Goal: Check status: Check status

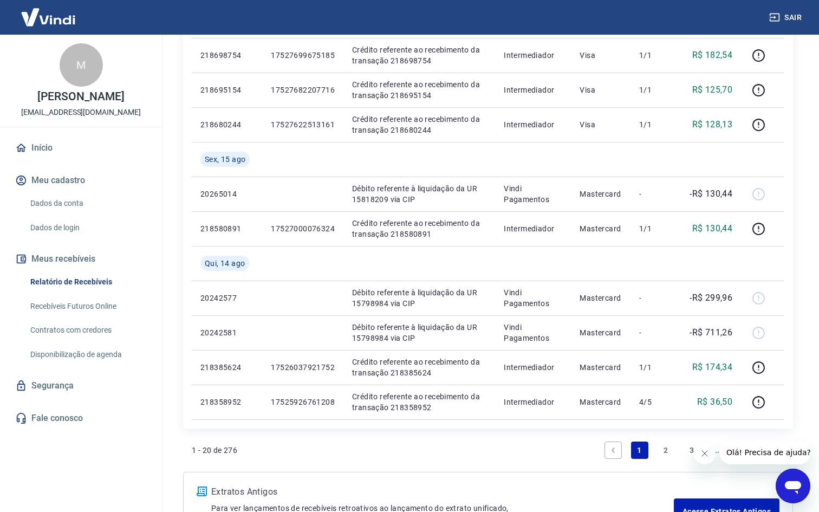
scroll to position [754, 0]
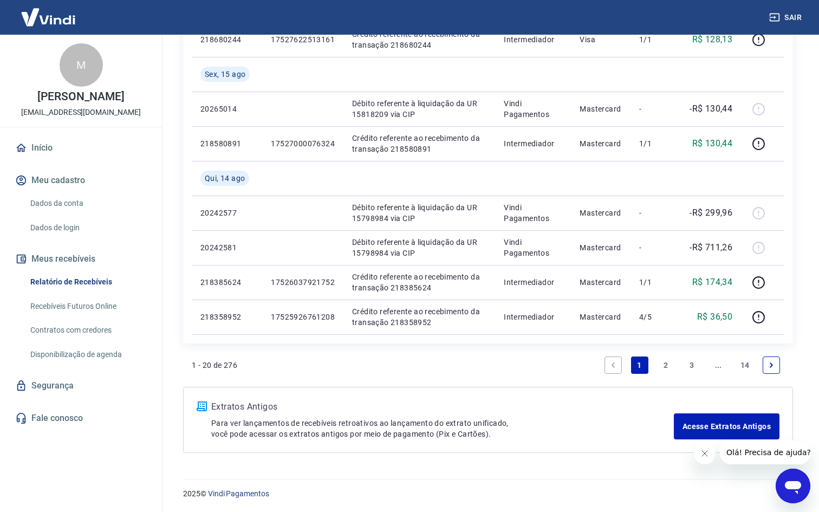
click at [771, 363] on icon "Next page" at bounding box center [771, 364] width 3 height 5
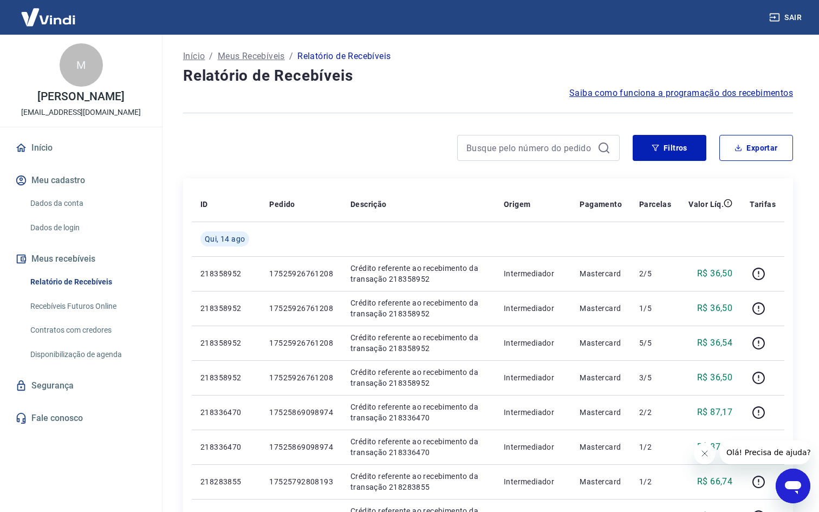
click at [51, 151] on link "Início" at bounding box center [81, 148] width 136 height 24
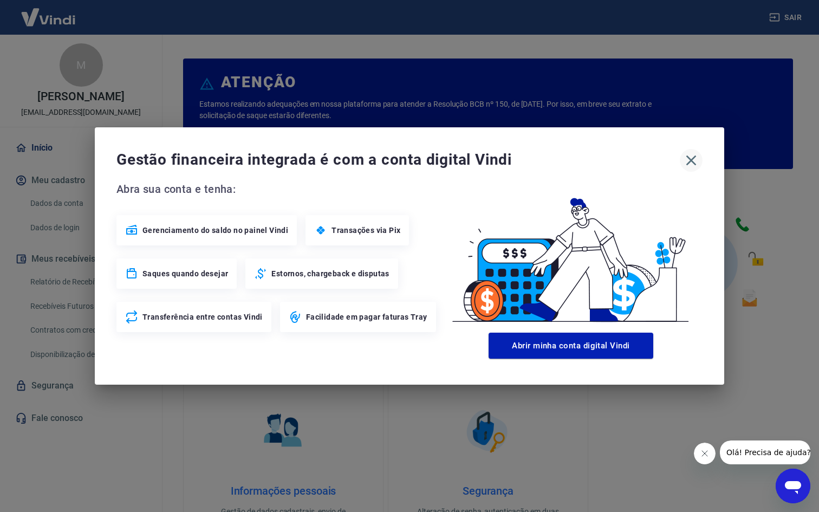
click at [684, 161] on icon "button" at bounding box center [691, 160] width 17 height 17
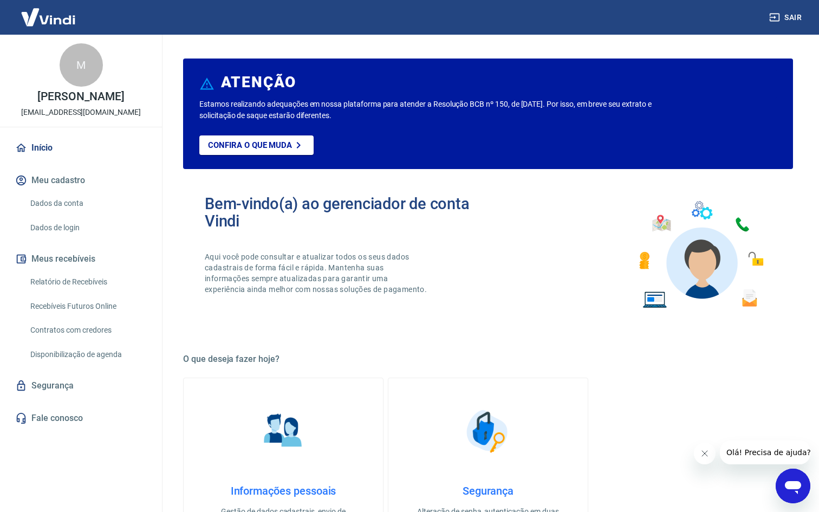
click at [67, 272] on link "Relatório de Recebíveis" at bounding box center [87, 282] width 123 height 22
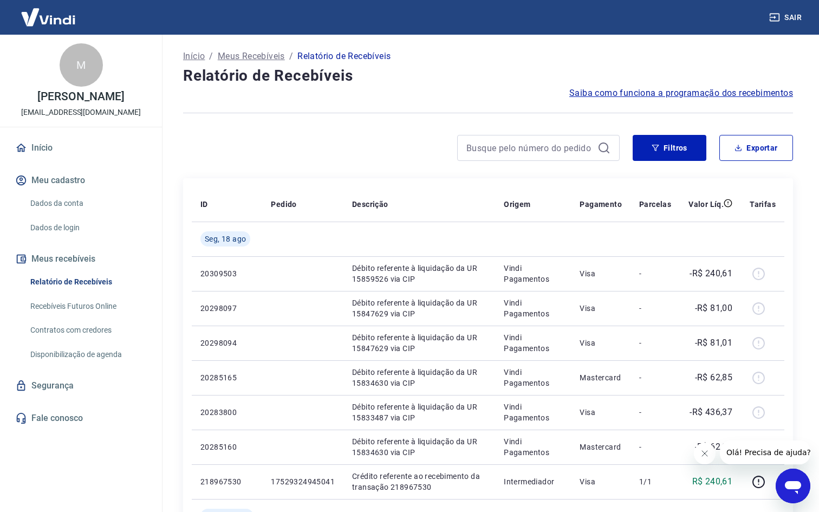
click at [97, 309] on link "Recebíveis Futuros Online" at bounding box center [87, 306] width 123 height 22
